Goal: Find specific page/section: Find specific page/section

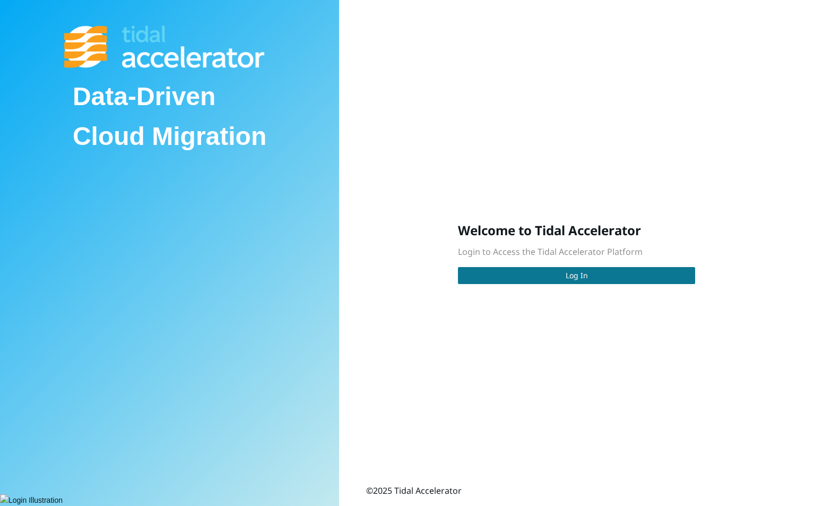
click at [546, 273] on button "Log In" at bounding box center [576, 275] width 237 height 17
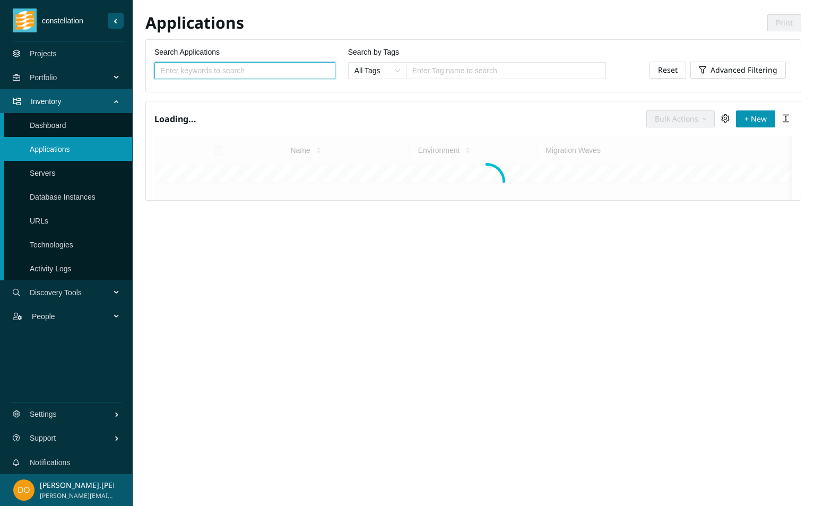
click at [57, 49] on link "Projects" at bounding box center [43, 53] width 27 height 8
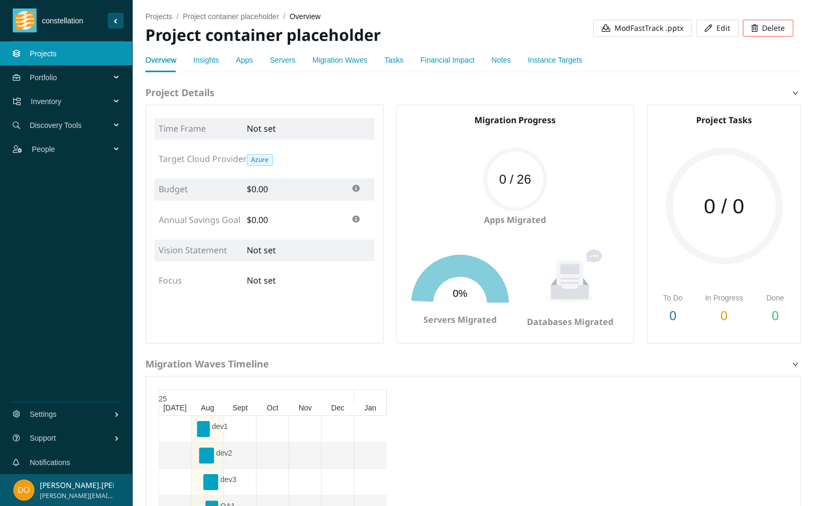
click at [340, 59] on link "Migration Waves" at bounding box center [340, 60] width 55 height 8
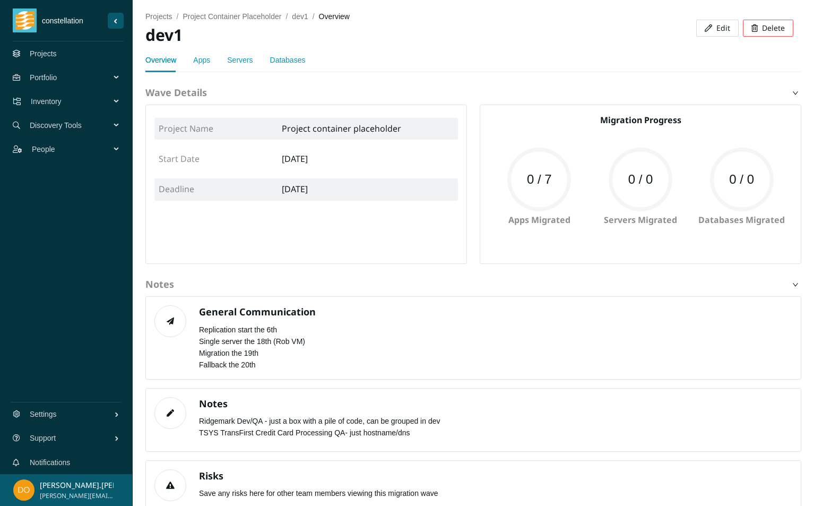
click at [195, 63] on link "Apps" at bounding box center [201, 60] width 17 height 8
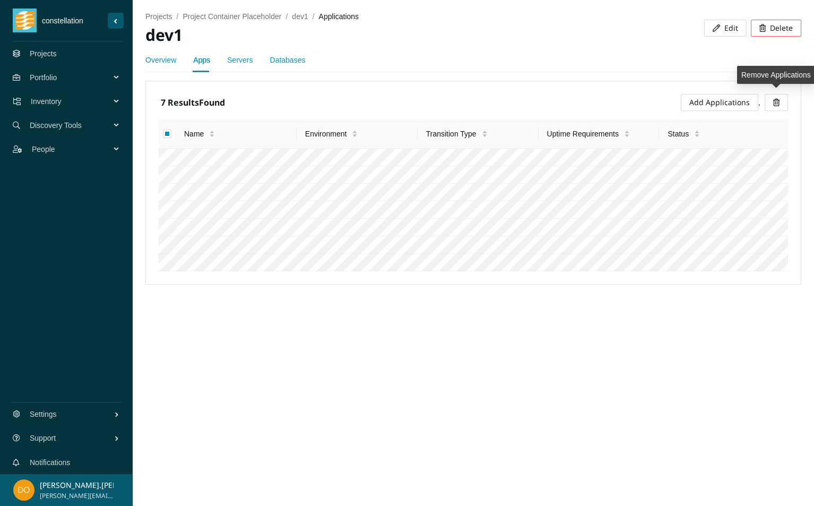
click at [778, 102] on icon "button" at bounding box center [776, 102] width 6 height 7
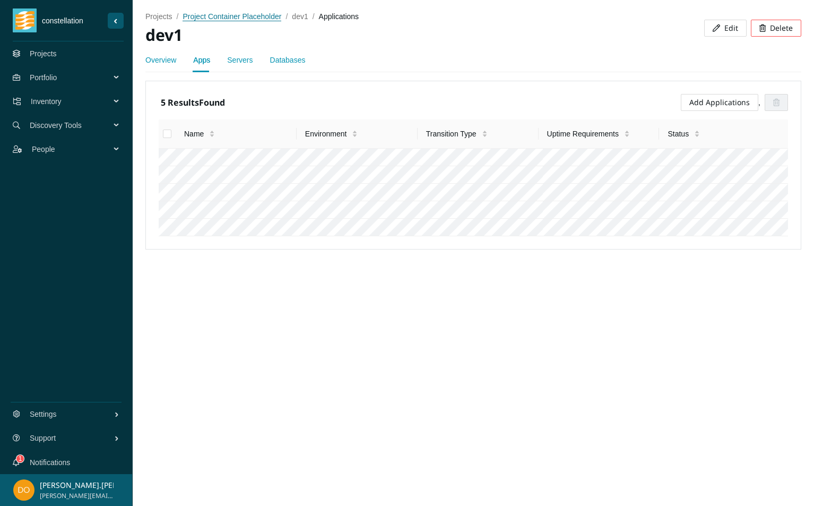
click at [256, 13] on span "Project container placeholder" at bounding box center [232, 16] width 99 height 8
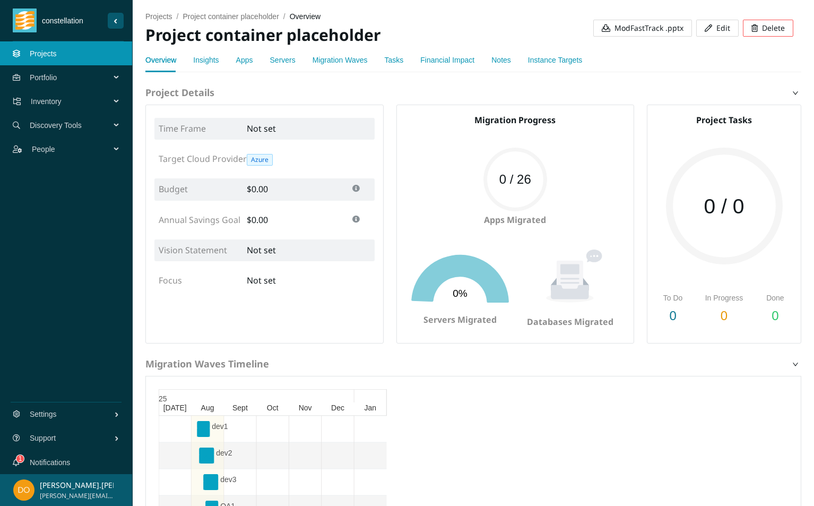
click at [345, 62] on link "Migration Waves" at bounding box center [340, 60] width 55 height 8
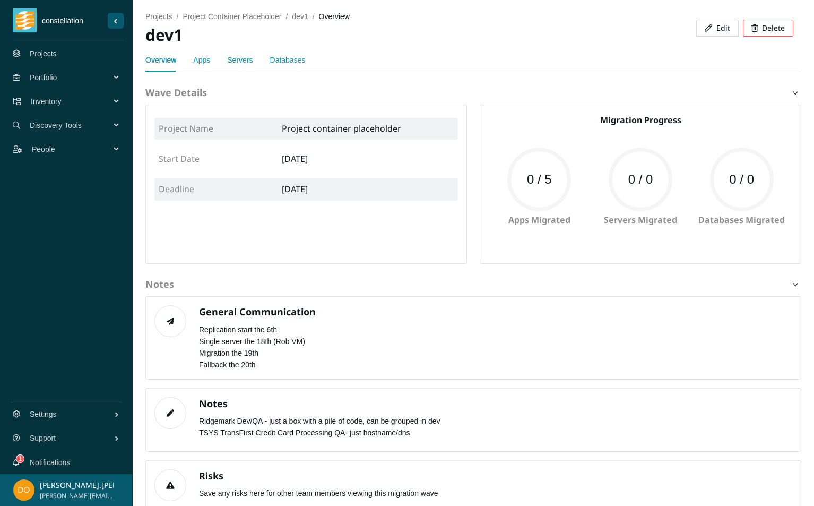
click at [208, 56] on link "Apps" at bounding box center [201, 60] width 17 height 8
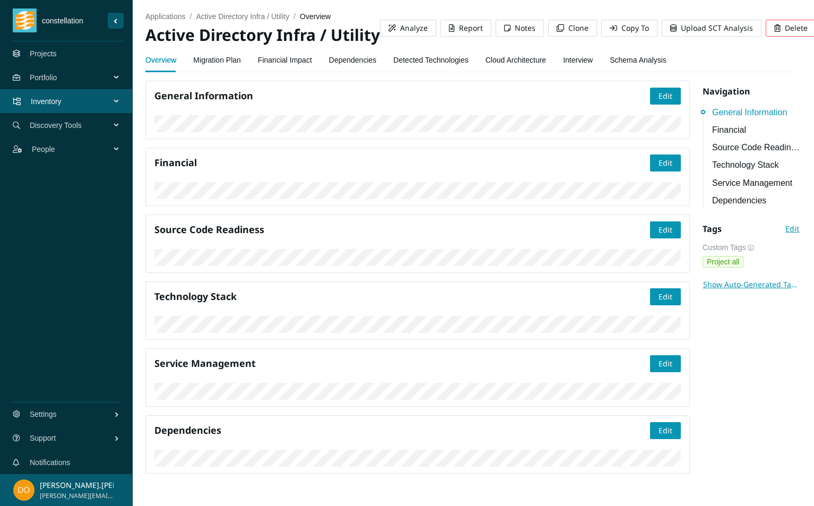
click at [344, 59] on link "Dependencies" at bounding box center [353, 59] width 48 height 21
